Goal: Transaction & Acquisition: Purchase product/service

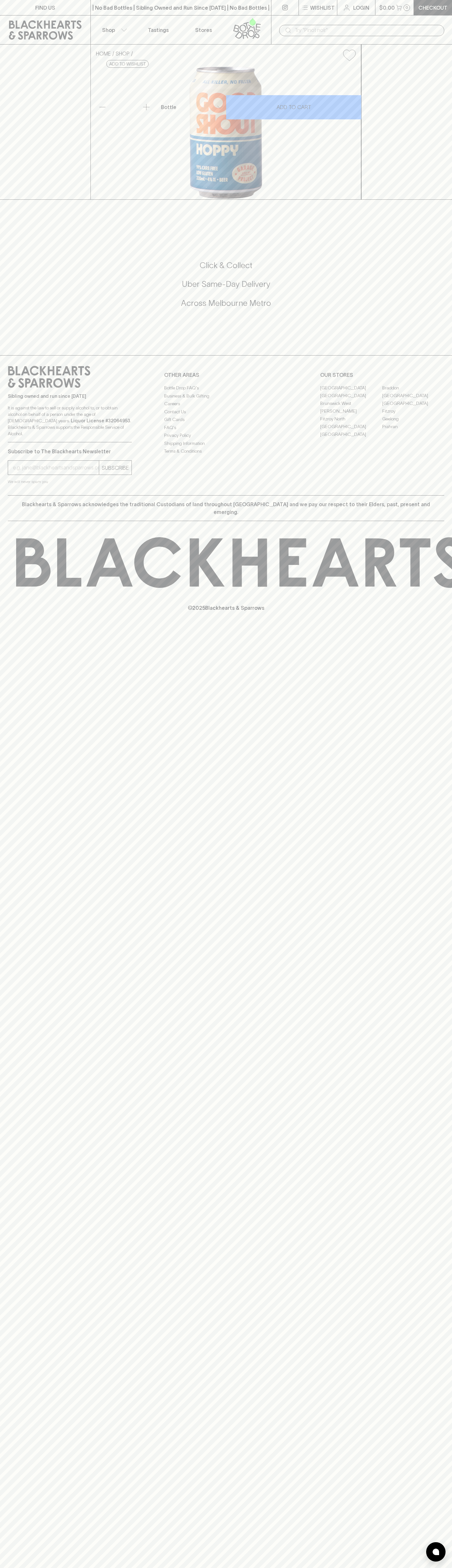
click at [443, 20] on div "​" at bounding box center [361, 30] width 181 height 29
click at [447, 46] on div "HOME SHOP Garage Project Good Shout Hoppy Ultra Low Carb 330ml $6.00 Add to wis…" at bounding box center [226, 122] width 452 height 155
click at [2, 1567] on html "FIND US | No Bad Bottles | Sibling Owned and Run Since 2006 | No Bad Bottles | …" at bounding box center [226, 784] width 452 height 1568
click at [19, 1006] on div "FIND US | No Bad Bottles | Sibling Owned and Run Since 2006 | No Bad Bottles | …" at bounding box center [226, 784] width 452 height 1568
